Goal: Task Accomplishment & Management: Manage account settings

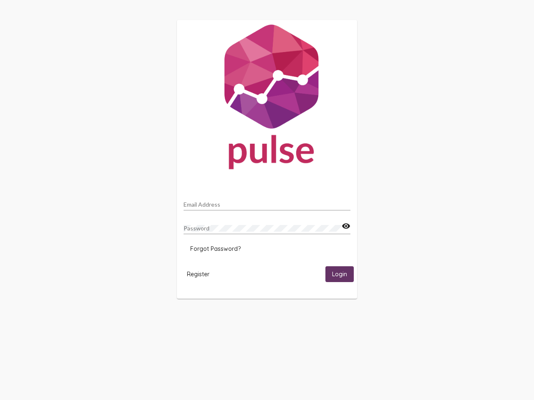
click at [267, 202] on input "Email Address" at bounding box center [266, 204] width 167 height 7
click at [346, 226] on mat-icon "visibility" at bounding box center [346, 226] width 9 height 10
click at [215, 249] on span "Forgot Password?" at bounding box center [215, 249] width 50 height 8
click at [198, 274] on span "Register" at bounding box center [198, 275] width 23 height 8
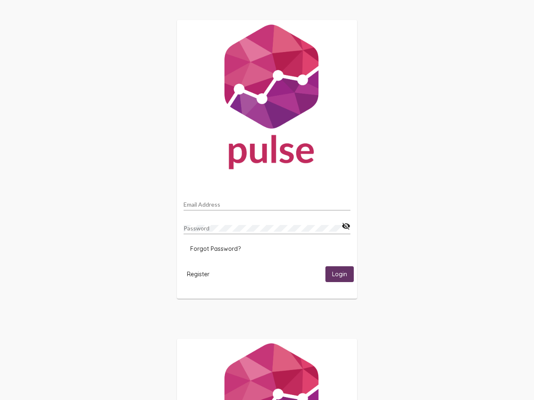
click at [339, 274] on span "Login" at bounding box center [339, 275] width 15 height 8
